Goal: Task Accomplishment & Management: Use online tool/utility

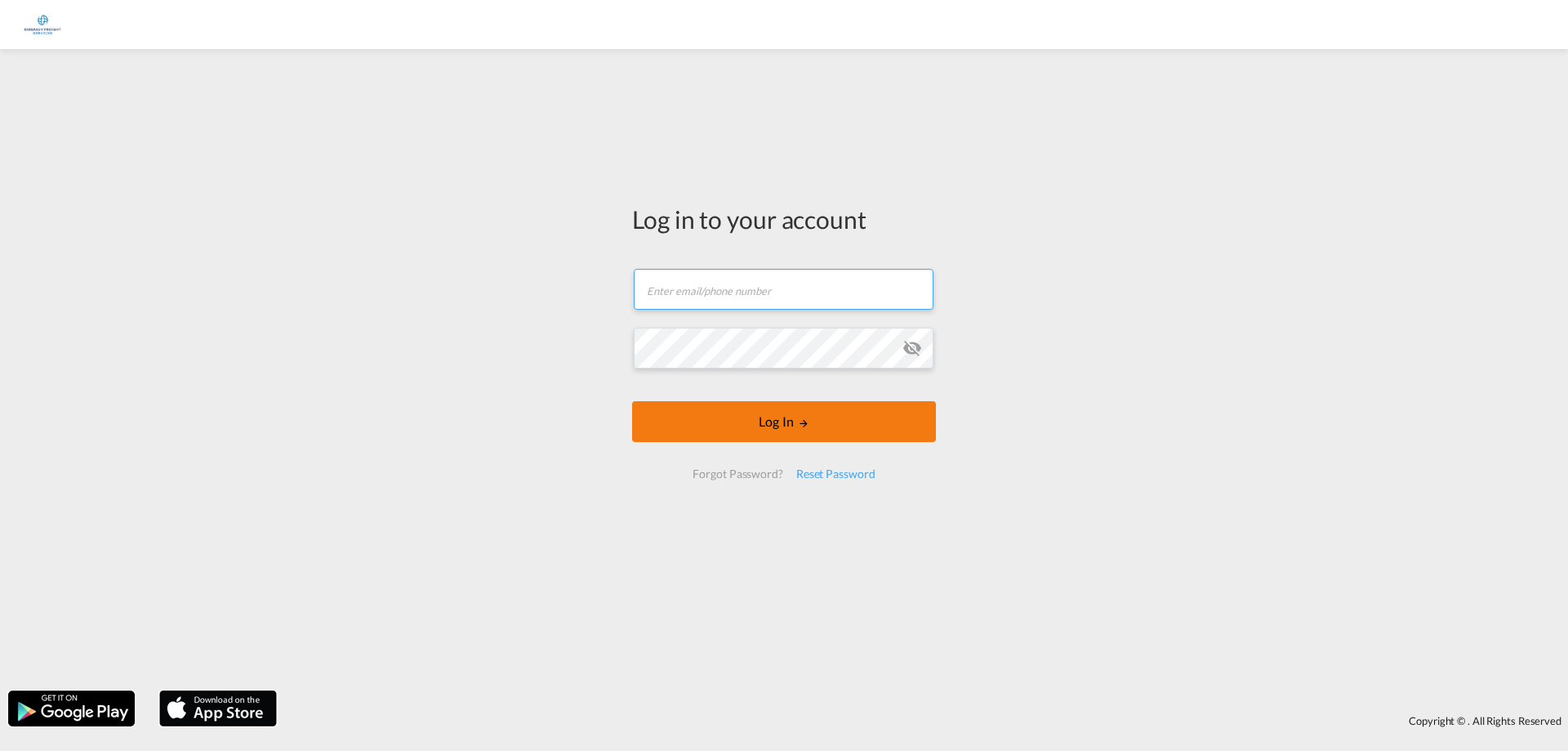
type input "[PERSON_NAME][EMAIL_ADDRESS][DOMAIN_NAME]"
click at [787, 419] on button "Log In" at bounding box center [783, 421] width 303 height 41
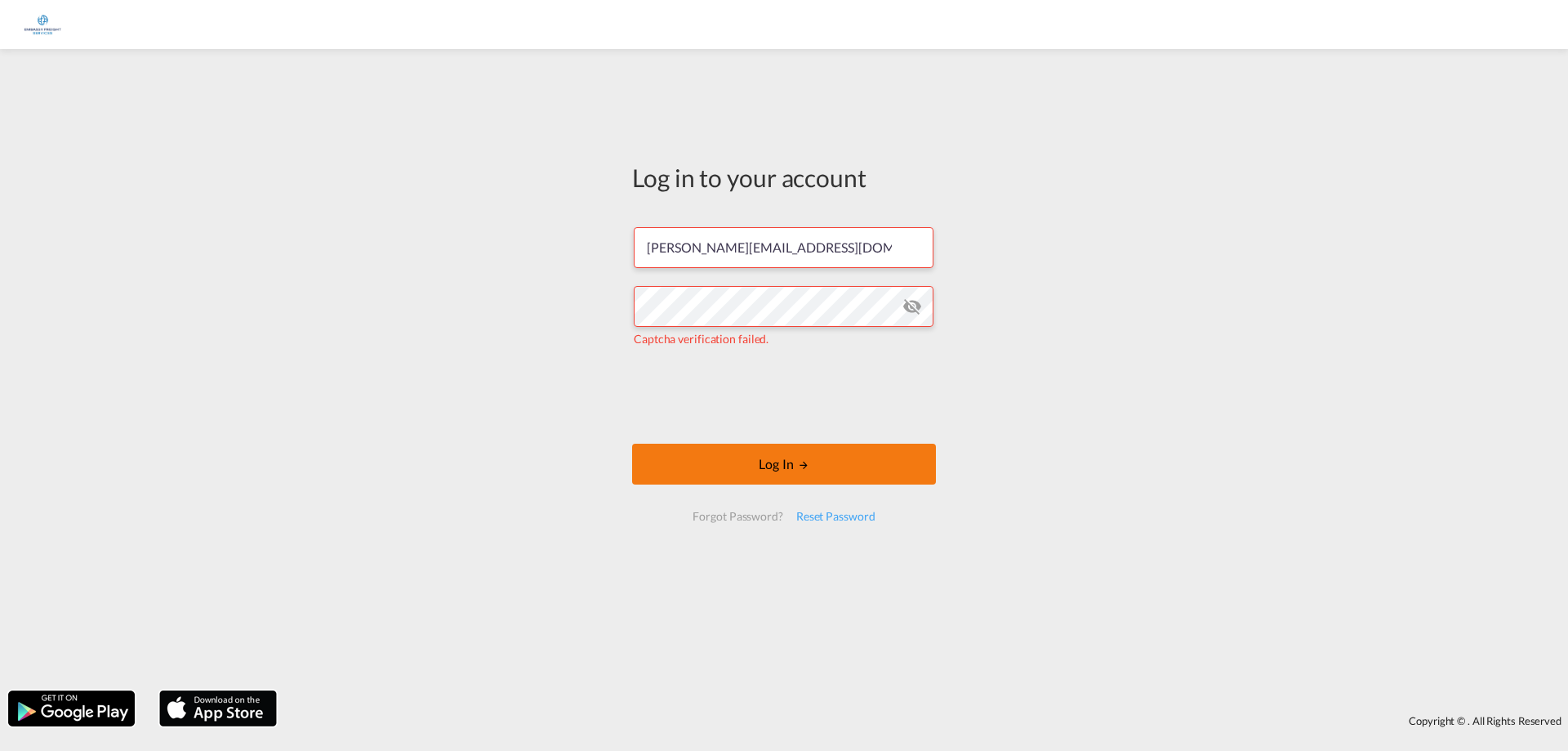
click at [791, 471] on button "Log In" at bounding box center [783, 464] width 303 height 41
